Goal: Information Seeking & Learning: Learn about a topic

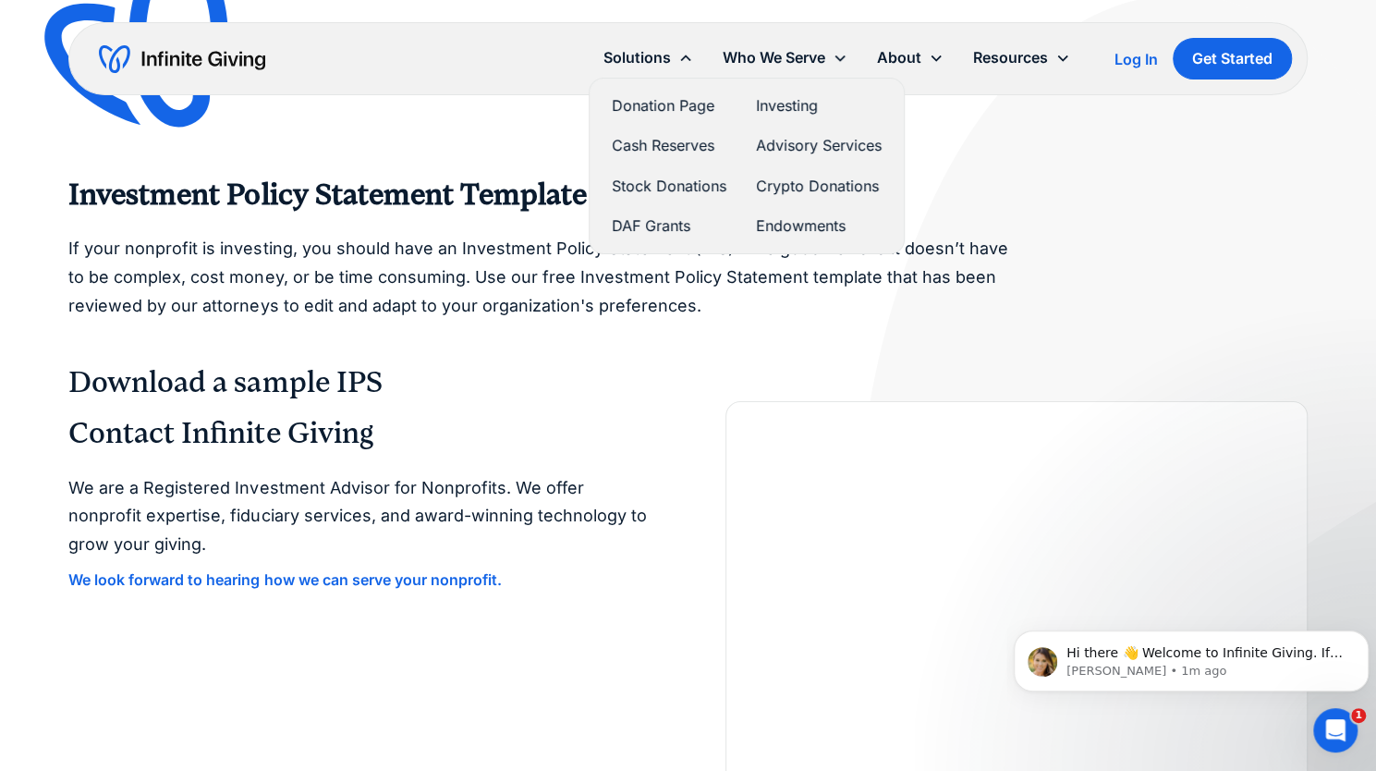
click at [789, 216] on link "Endowments" at bounding box center [819, 226] width 126 height 25
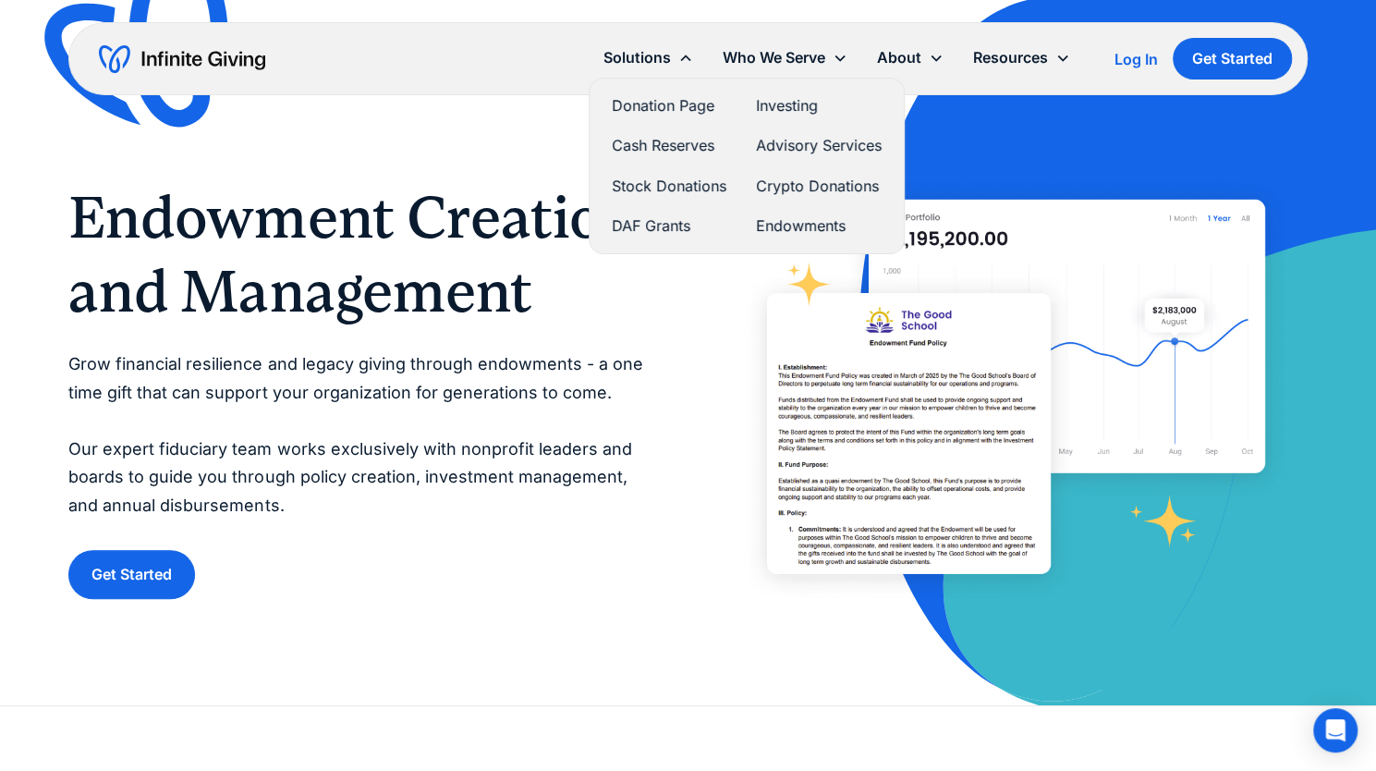
click at [782, 107] on link "Investing" at bounding box center [819, 105] width 126 height 25
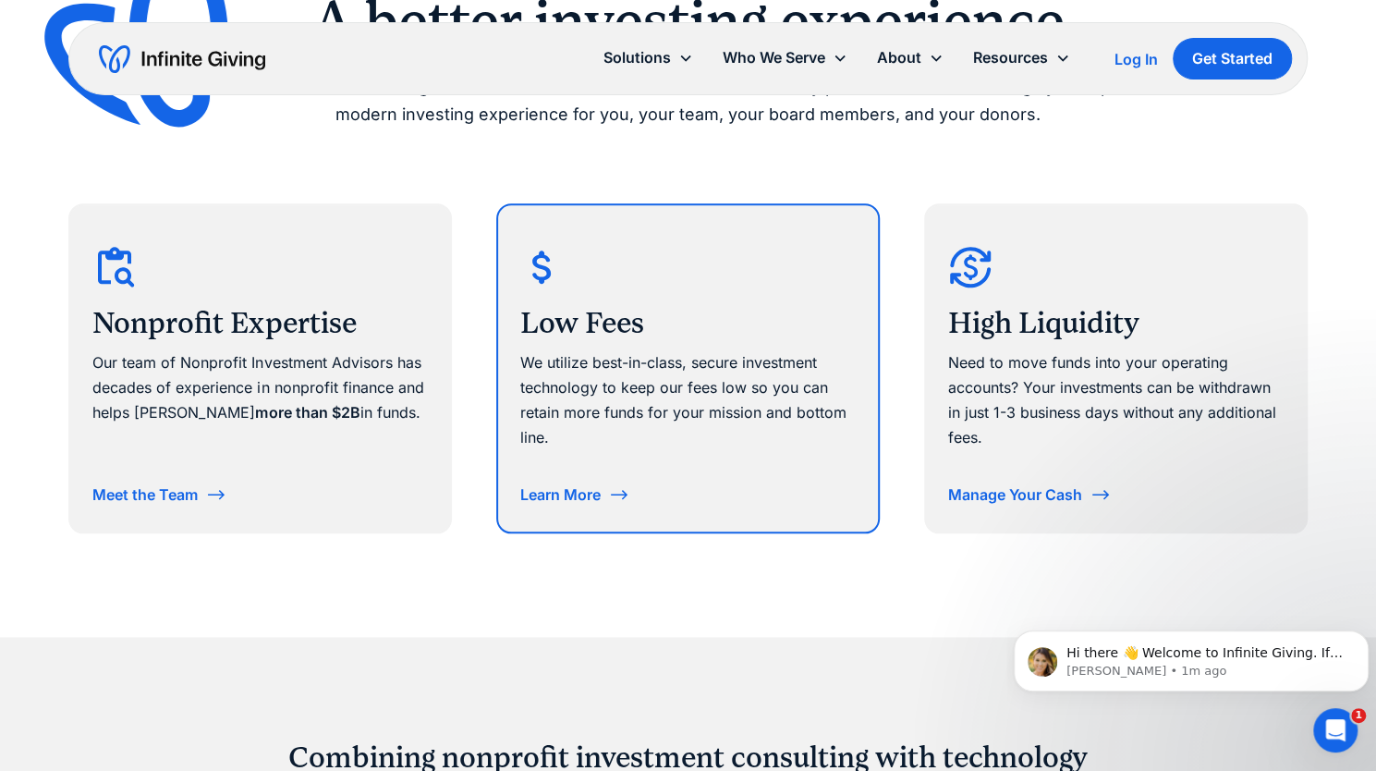
scroll to position [973, 0]
click at [605, 479] on div "Learn More" at bounding box center [575, 494] width 110 height 30
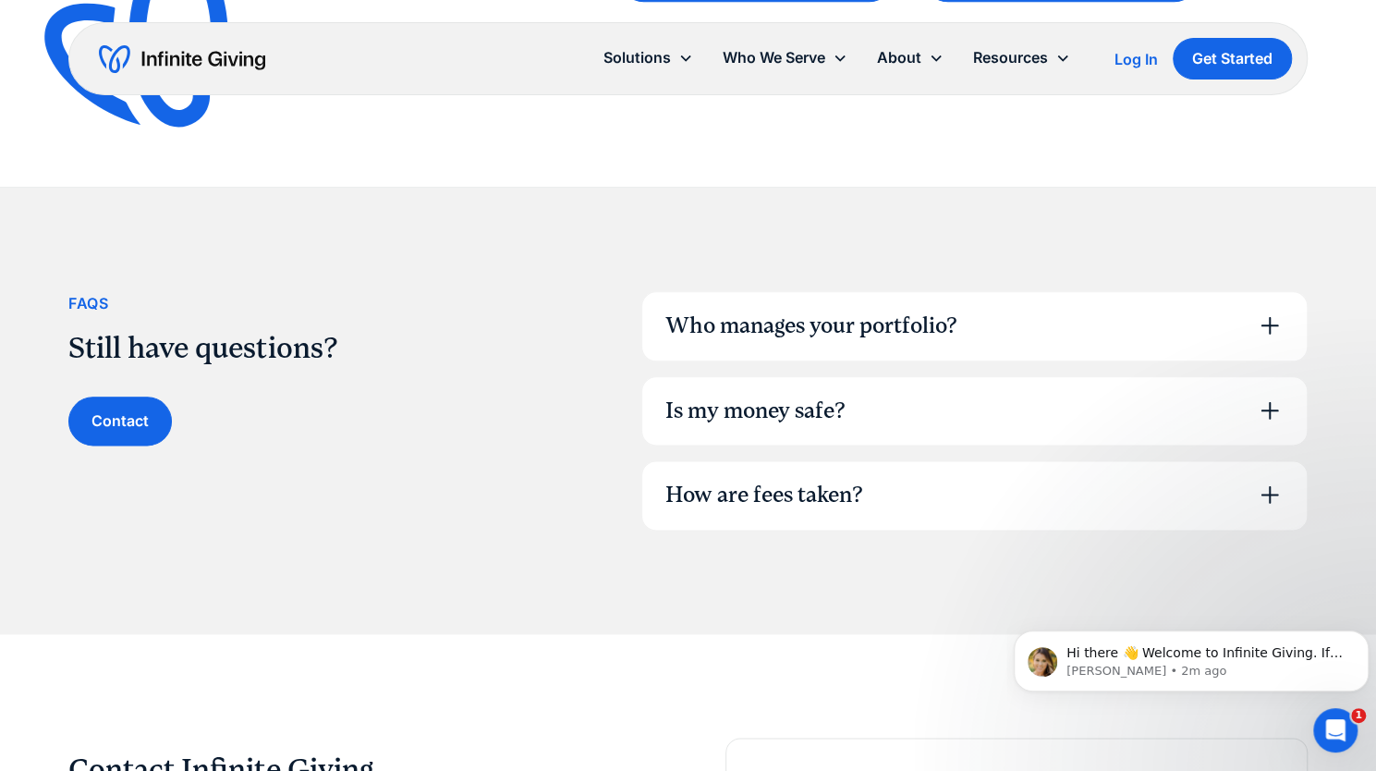
scroll to position [1127, 0]
click at [818, 350] on div "Who manages your portfolio?" at bounding box center [974, 325] width 664 height 68
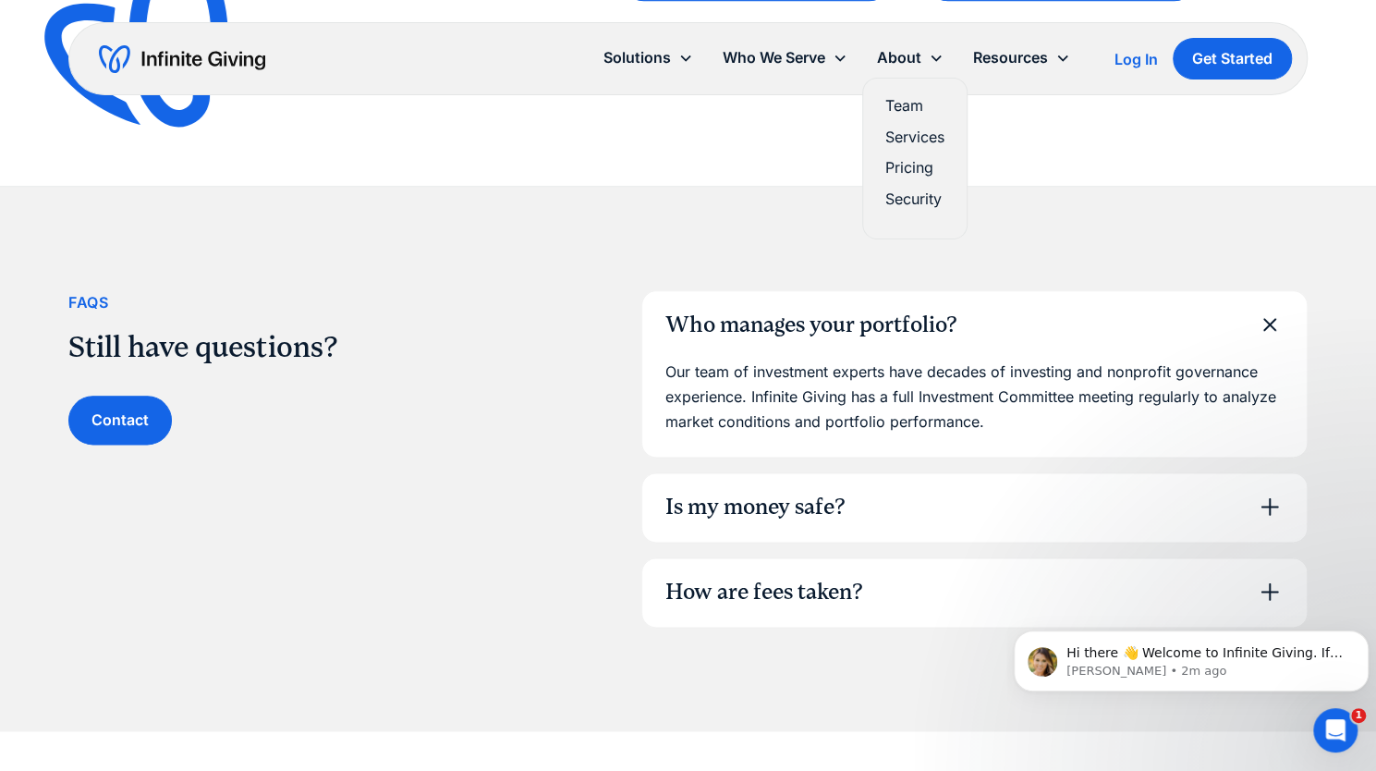
click at [911, 111] on link "Team" at bounding box center [915, 105] width 59 height 25
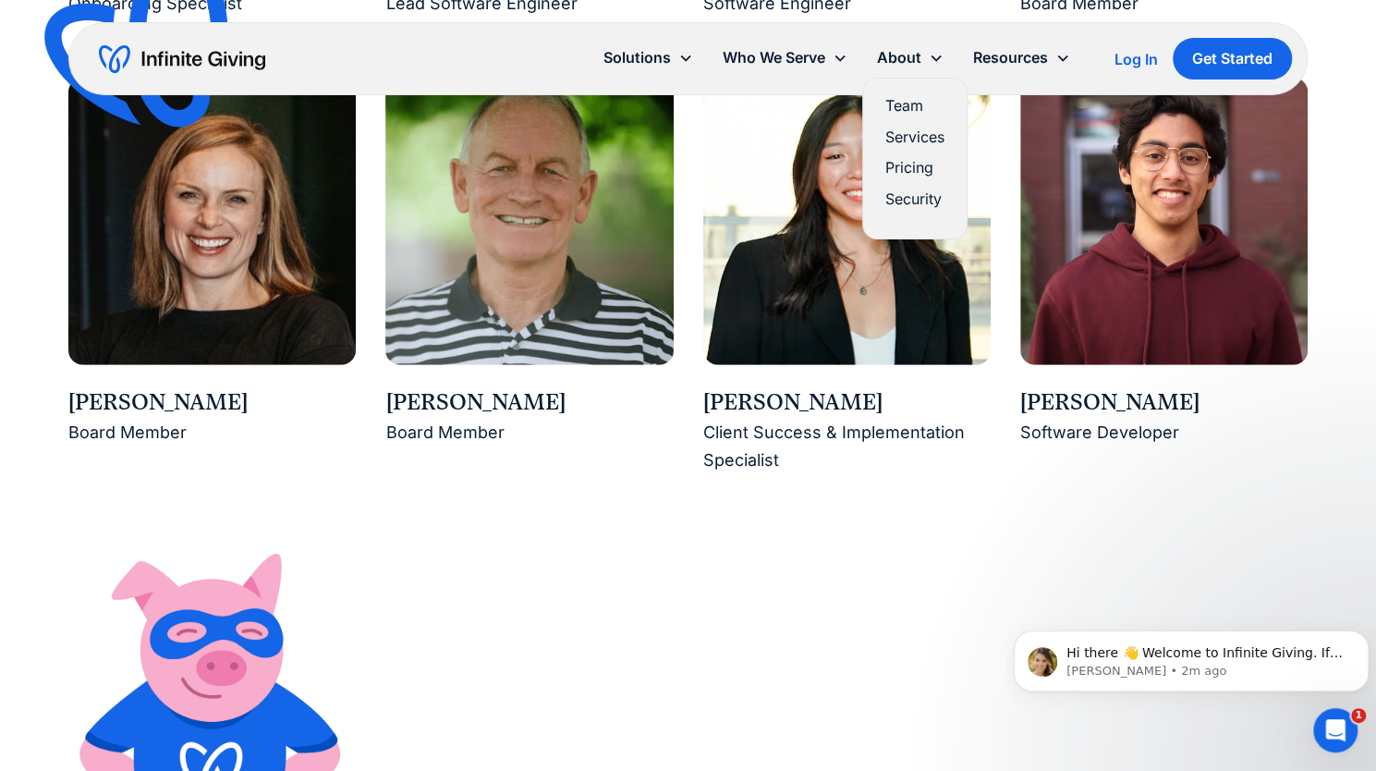
scroll to position [2889, 0]
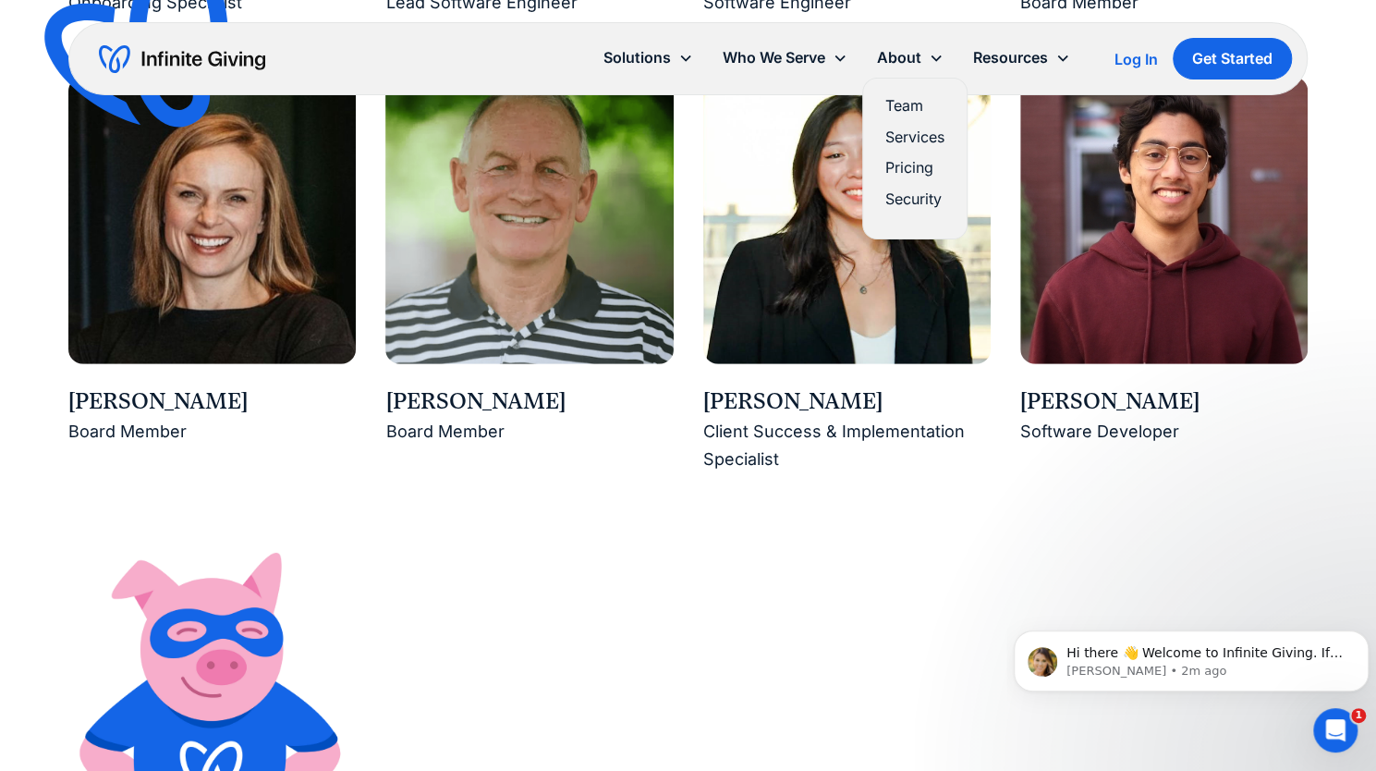
click at [923, 136] on link "Services" at bounding box center [915, 137] width 59 height 25
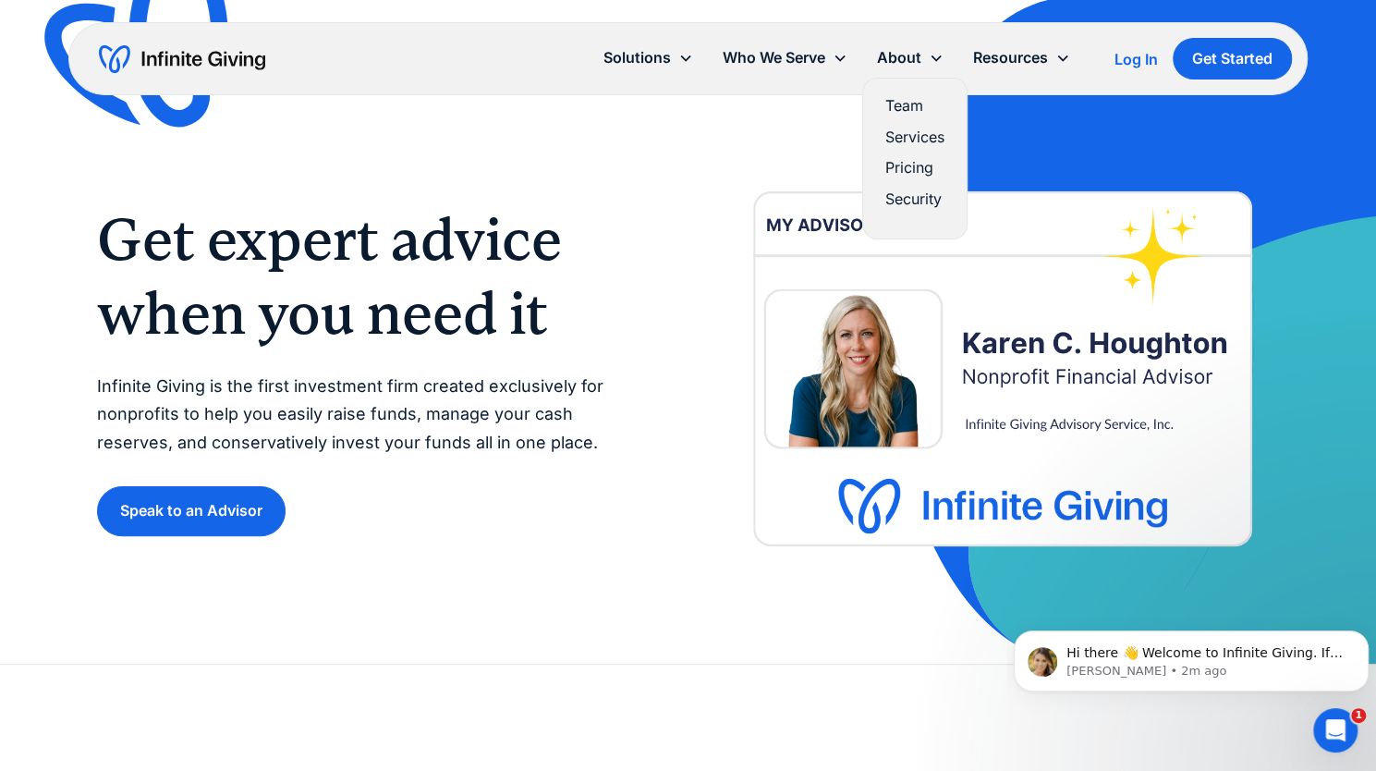
click at [918, 170] on link "Pricing" at bounding box center [915, 167] width 59 height 25
